Goal: Transaction & Acquisition: Purchase product/service

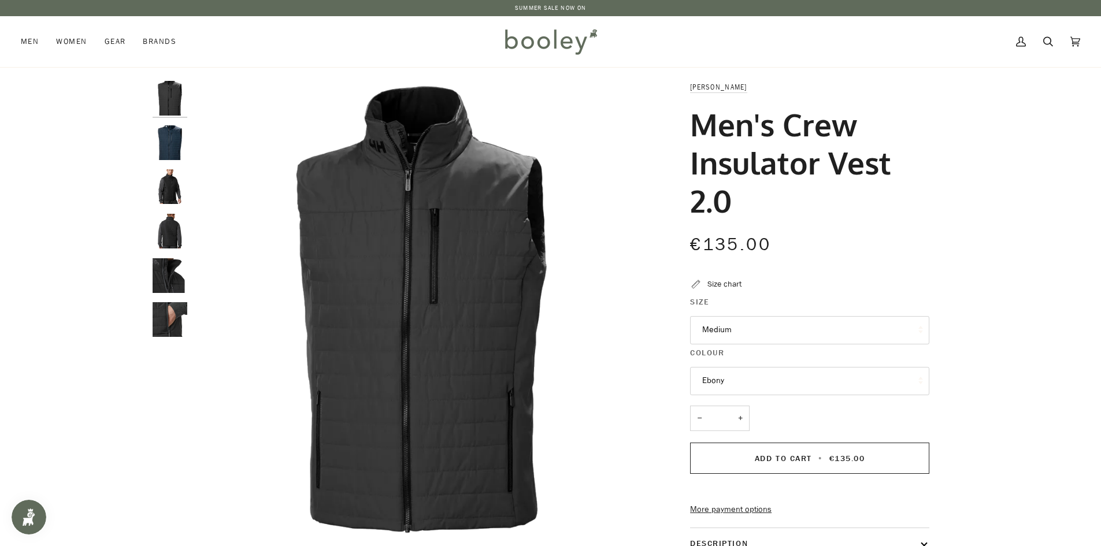
click at [164, 275] on img "Helly Hansen Men's Crew Insulator Vest 2.0 Ebony - Booley Galway" at bounding box center [170, 275] width 35 height 35
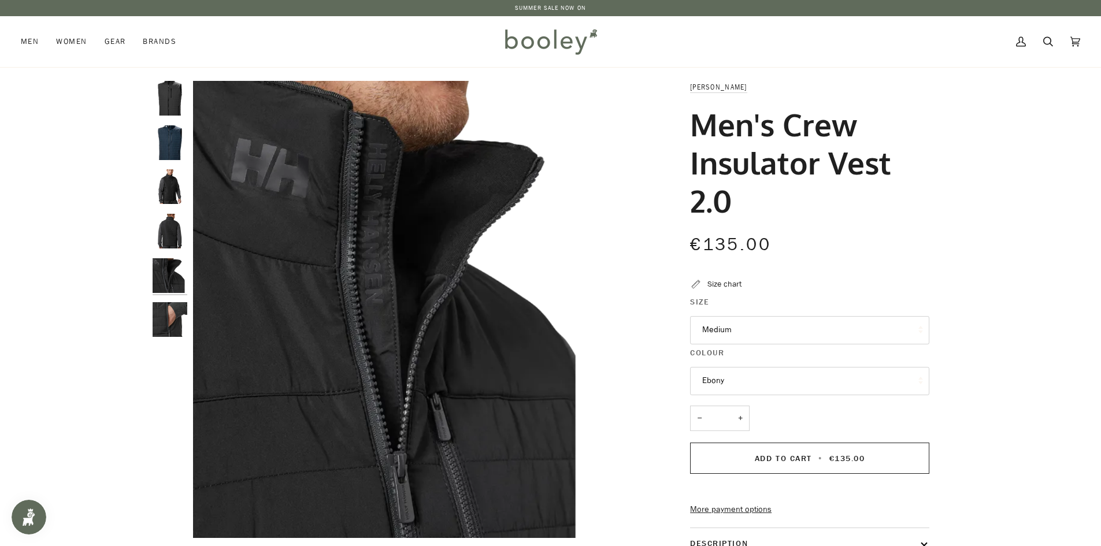
click at [165, 234] on img "Helly Hansen Men's Crew Insulator Vest 2.0 Ebony - Booley Galway" at bounding box center [170, 231] width 35 height 35
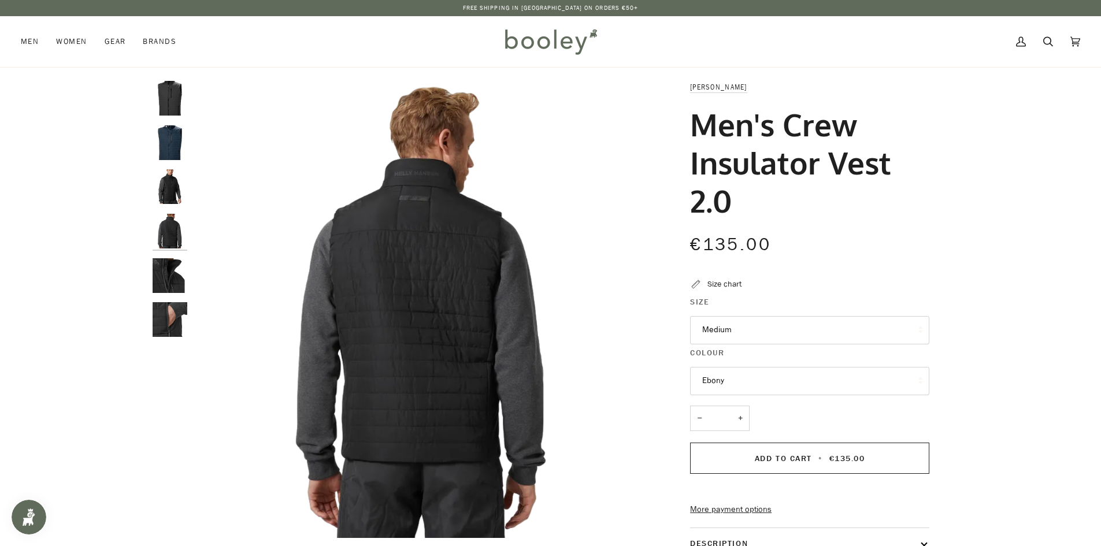
click at [167, 106] on img "Helly Hansen Men's Crew Insulator Vest 2.0 Ebony - Booley Galway" at bounding box center [170, 98] width 35 height 35
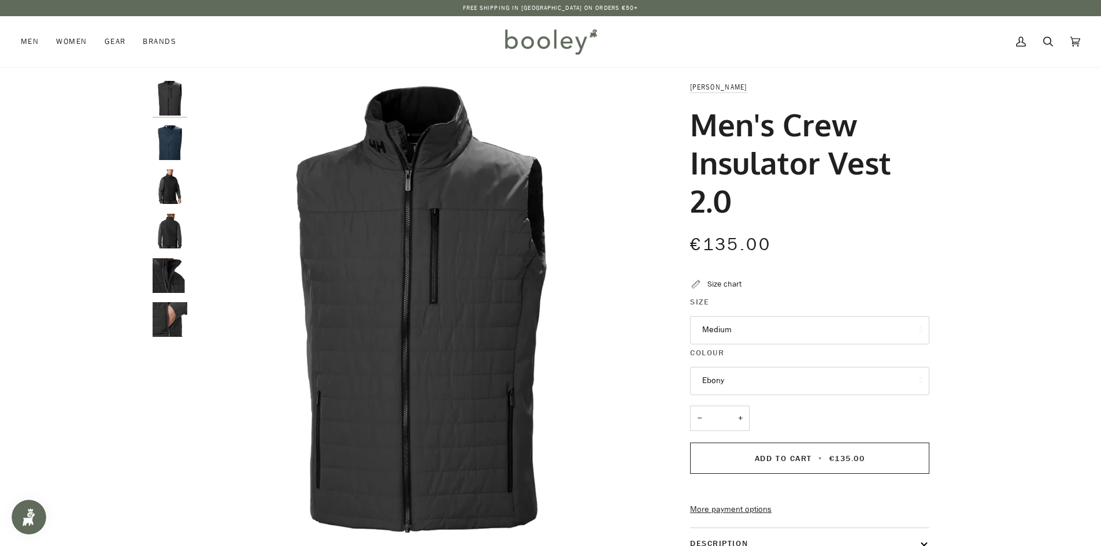
click at [177, 145] on img "Helly Hansen Men's Crew Insulator Vest 2.0 Navy - Booley Galway" at bounding box center [170, 142] width 35 height 35
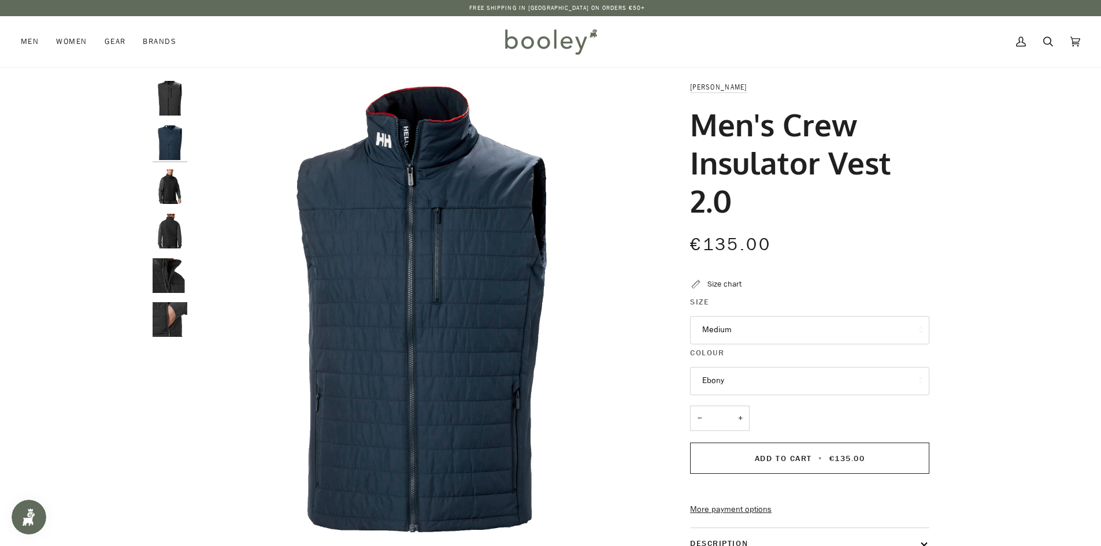
click at [173, 190] on img "Helly Hansen Men's Crew Insulator Vest 2.0 Ebony - Booley Galway" at bounding box center [170, 186] width 35 height 35
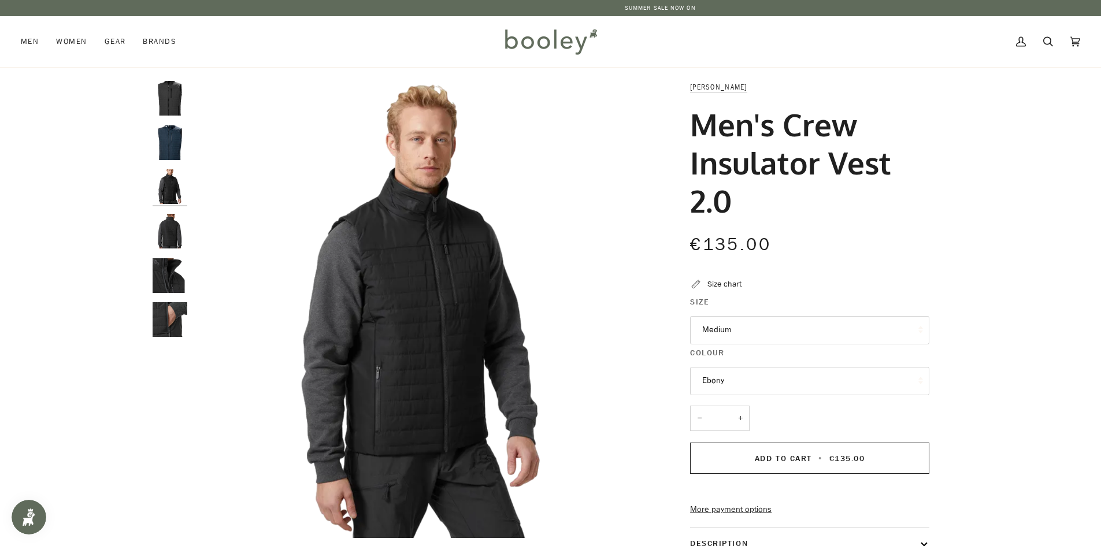
click at [162, 135] on img "Helly Hansen Men's Crew Insulator Vest 2.0 Navy - Booley Galway" at bounding box center [170, 142] width 35 height 35
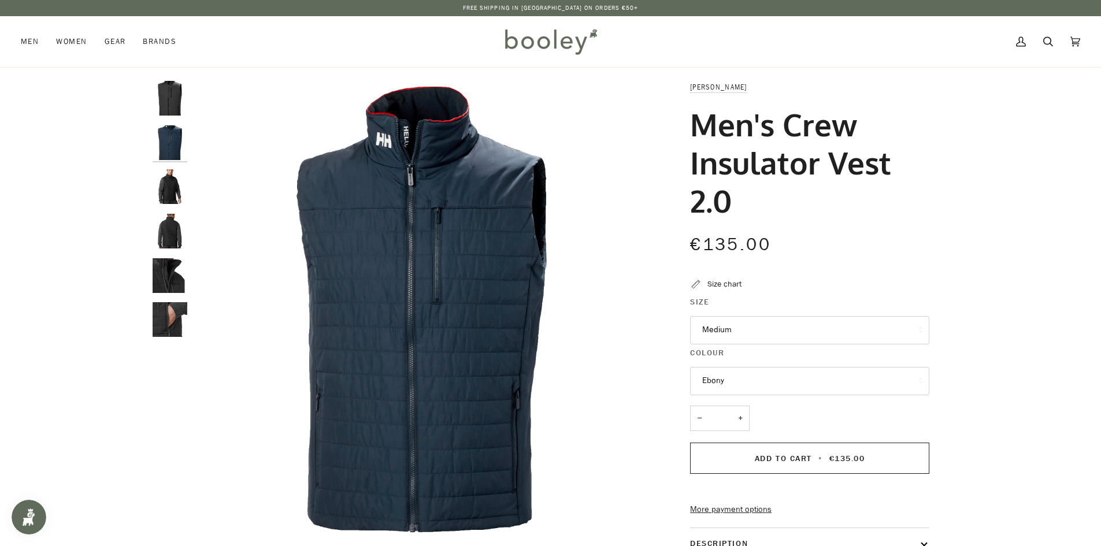
click at [743, 328] on button "Medium" at bounding box center [809, 330] width 239 height 28
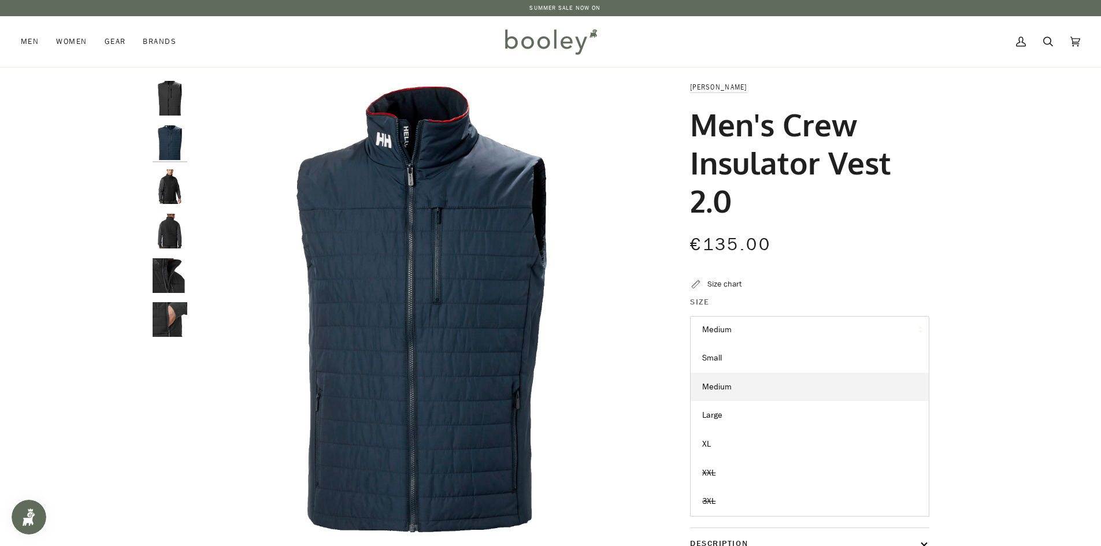
click at [743, 328] on button "Medium" at bounding box center [809, 330] width 239 height 28
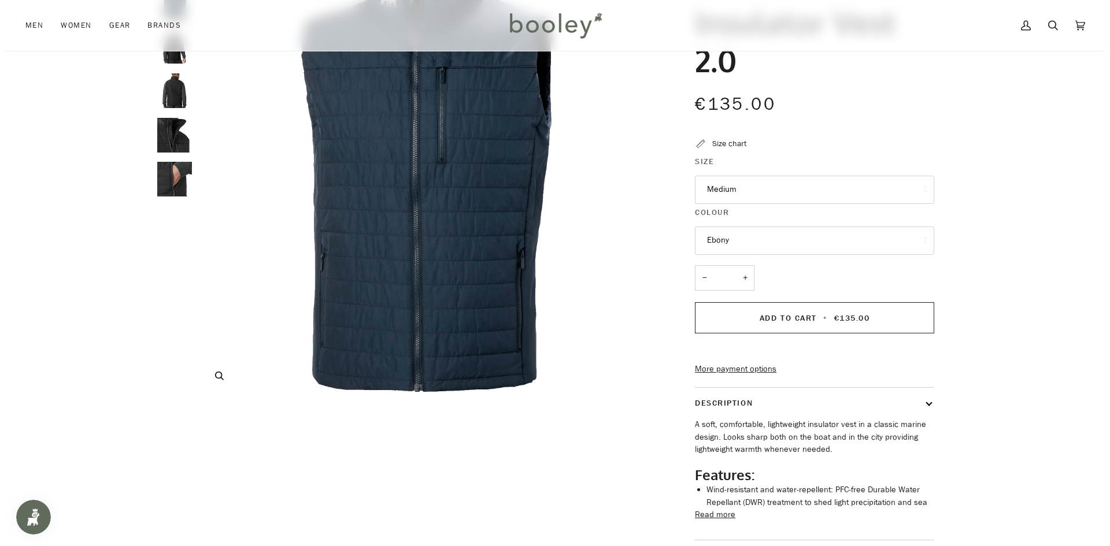
scroll to position [58, 0]
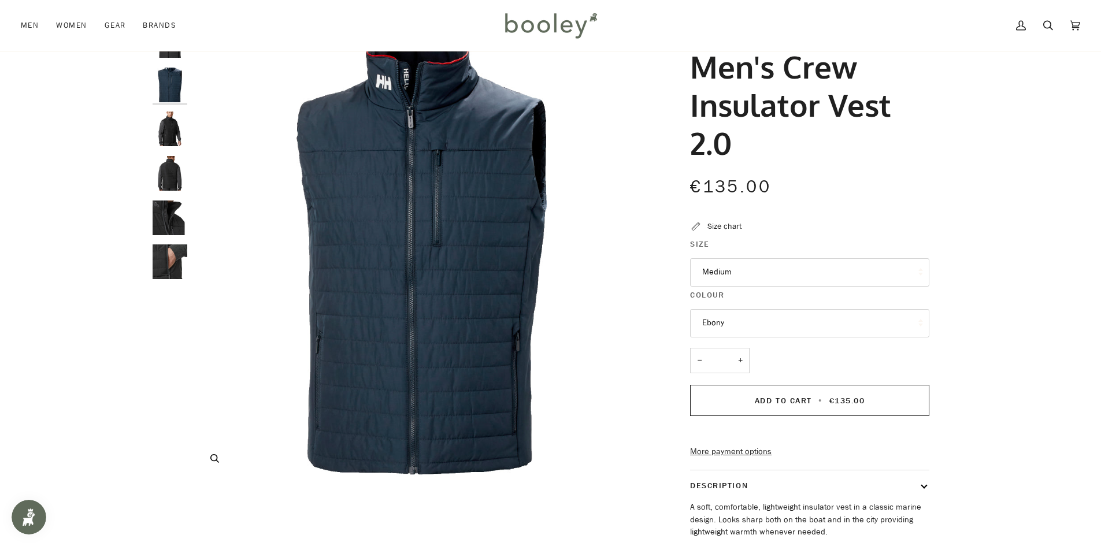
click at [216, 458] on icon "Helly Hansen Men's Crew Insulator Vest 2.0 Navy - Booley Galway" at bounding box center [214, 458] width 9 height 9
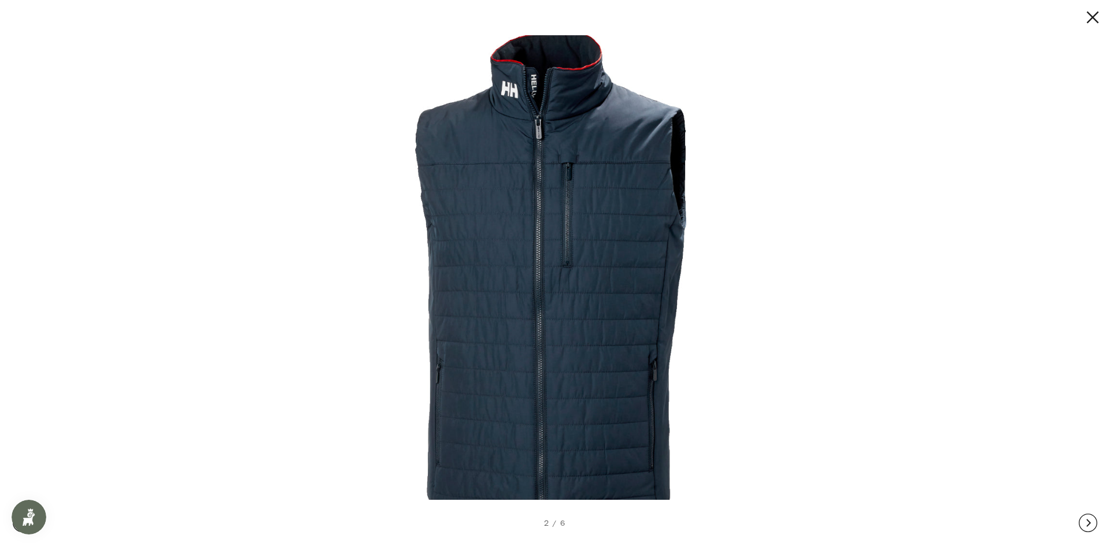
click at [565, 210] on img at bounding box center [550, 272] width 495 height 495
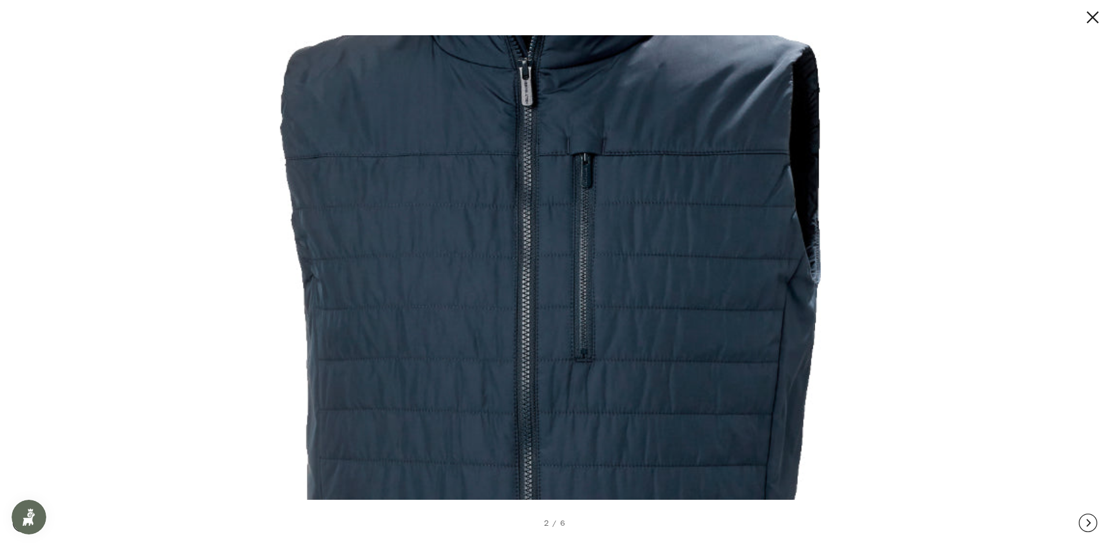
click at [1090, 526] on button at bounding box center [1088, 523] width 18 height 46
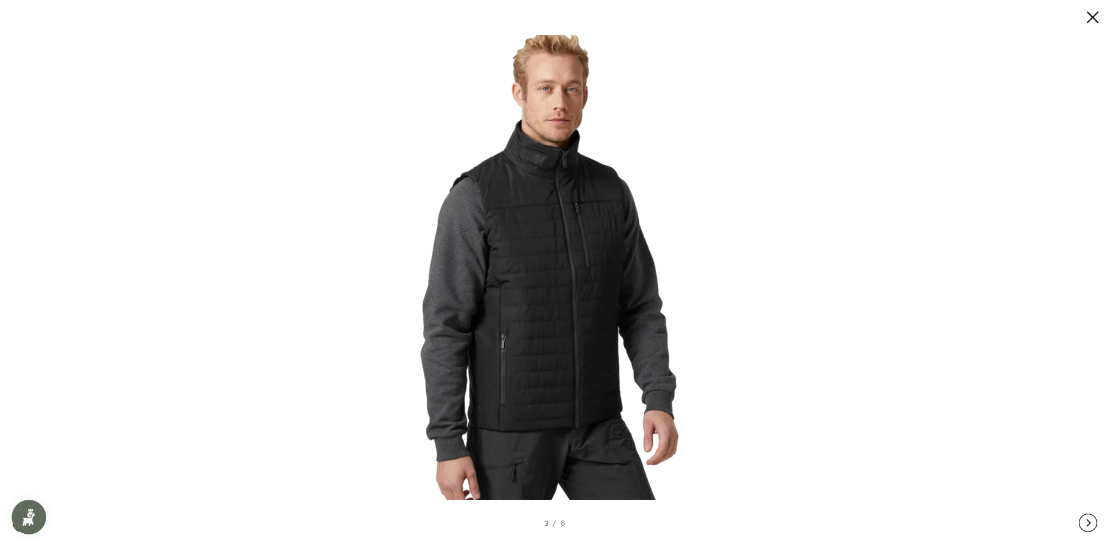
click at [1083, 524] on button at bounding box center [1088, 523] width 18 height 46
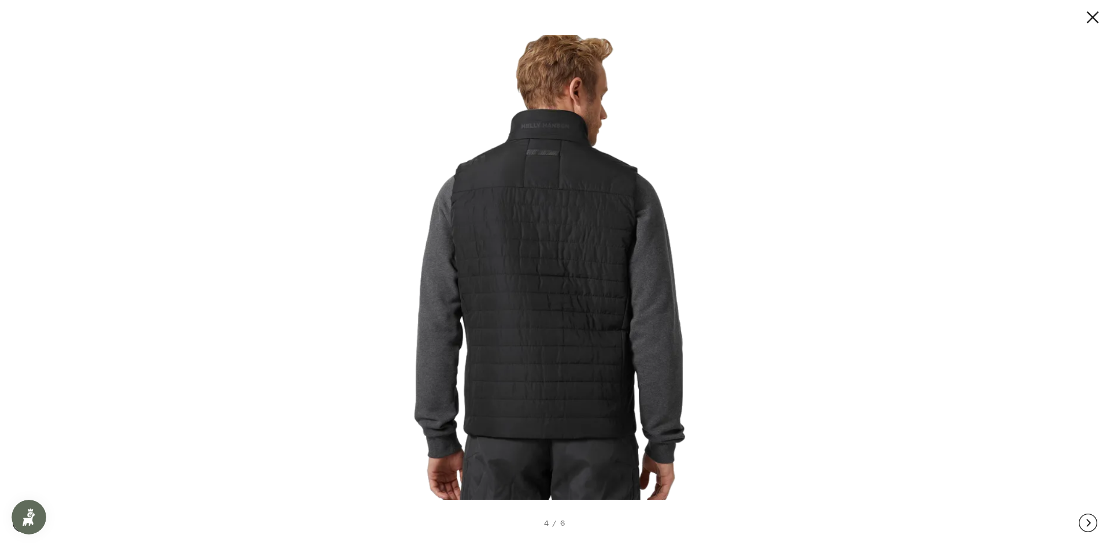
click at [1083, 524] on button at bounding box center [1088, 523] width 18 height 46
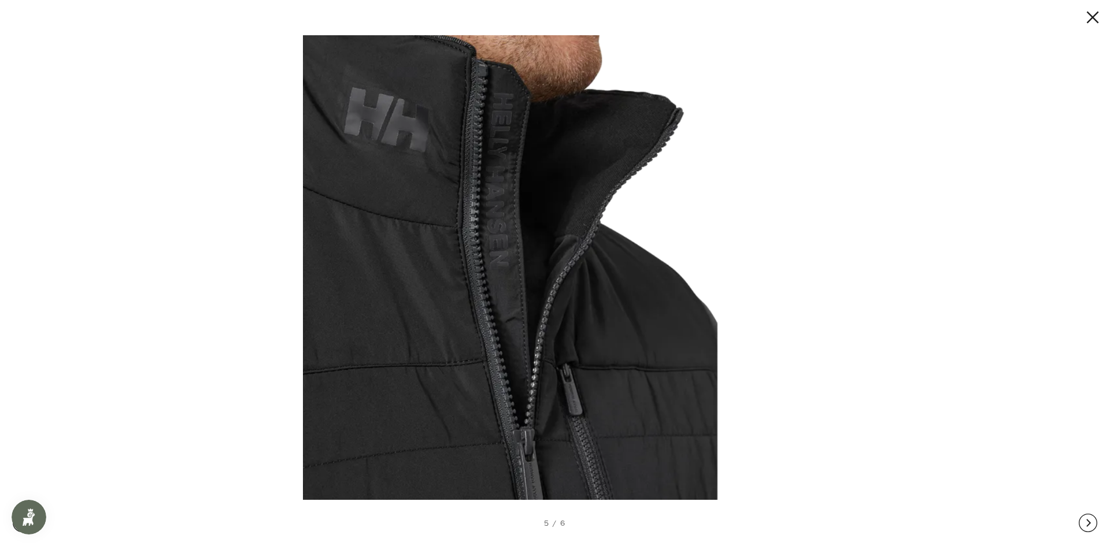
click at [1083, 524] on button at bounding box center [1088, 523] width 18 height 46
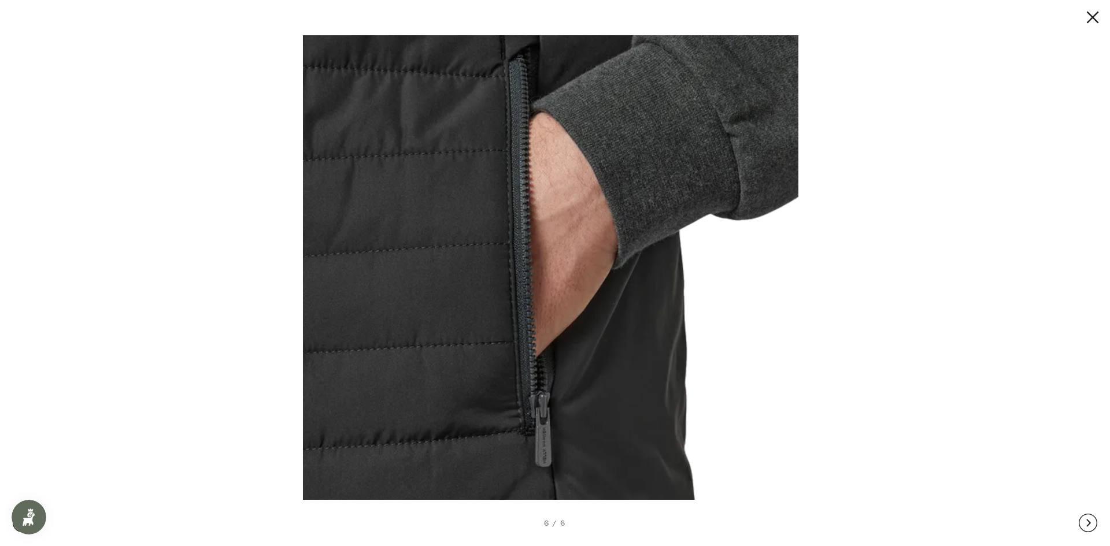
click at [1083, 524] on button at bounding box center [1088, 523] width 18 height 46
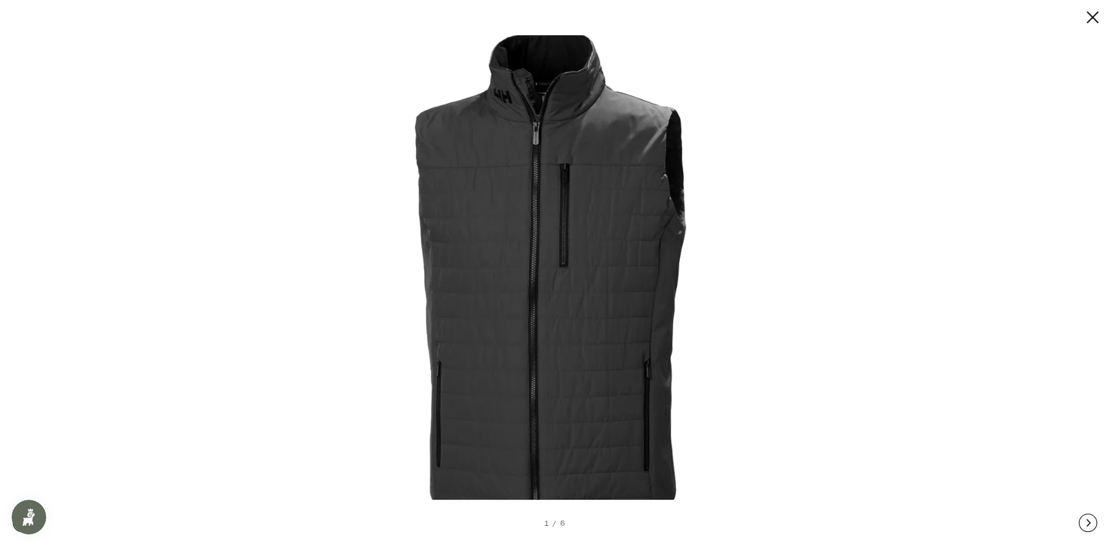
click at [1083, 524] on button at bounding box center [1088, 523] width 18 height 46
